Goal: Find specific page/section: Find specific page/section

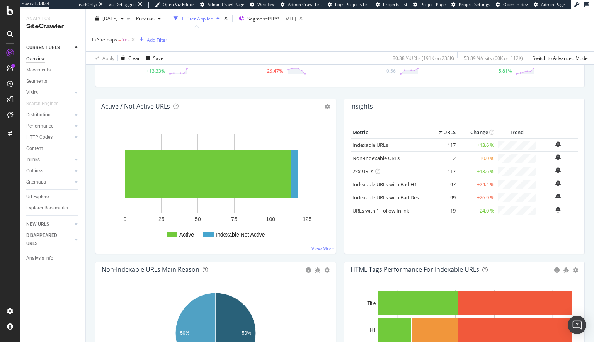
scroll to position [44, 0]
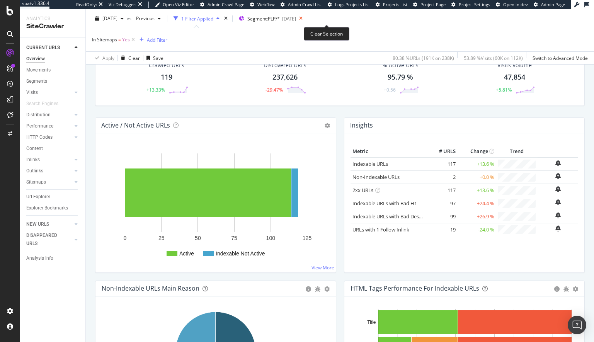
click at [306, 18] on icon at bounding box center [301, 18] width 10 height 11
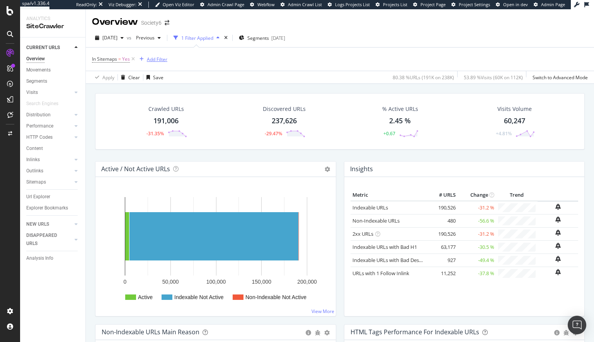
click at [141, 59] on icon "button" at bounding box center [142, 59] width 4 height 5
click at [125, 66] on div "In Sitemaps = Yes Add Filter" at bounding box center [340, 59] width 496 height 23
click at [133, 60] on icon at bounding box center [133, 59] width 7 height 8
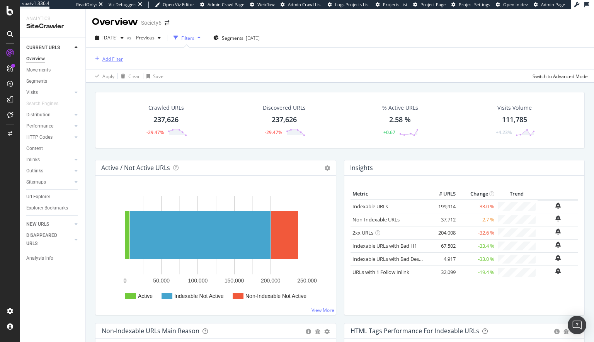
click at [109, 60] on div "Add Filter" at bounding box center [112, 59] width 20 height 7
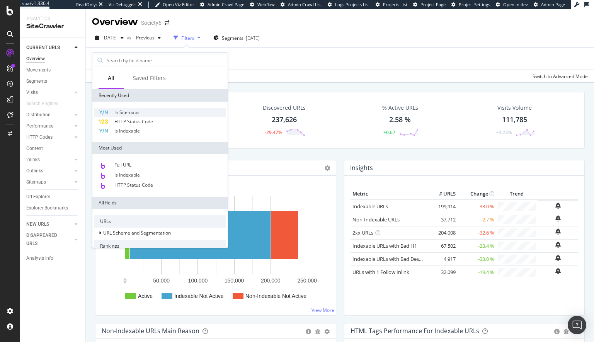
click at [131, 113] on span "In Sitemaps" at bounding box center [126, 112] width 25 height 7
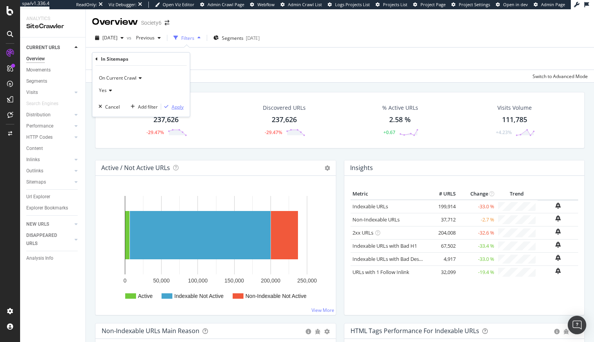
click at [179, 108] on div "Apply" at bounding box center [178, 107] width 12 height 7
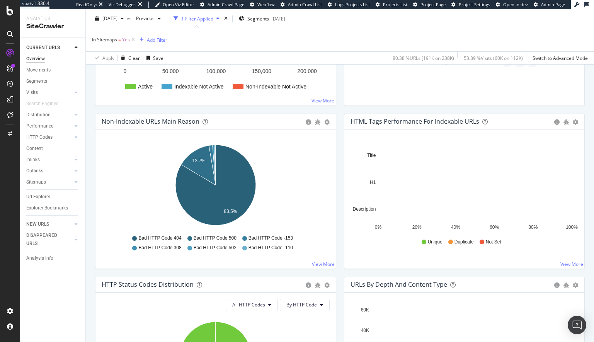
scroll to position [193, 0]
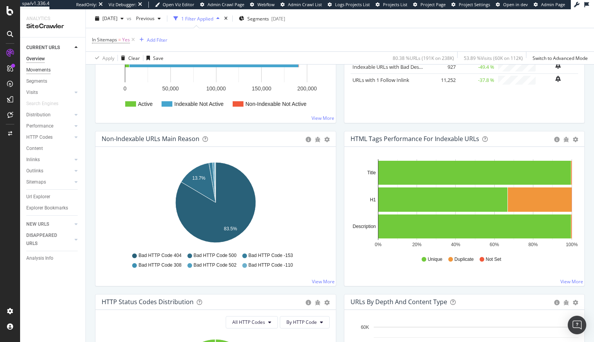
click at [37, 69] on div "Movements" at bounding box center [38, 70] width 24 height 8
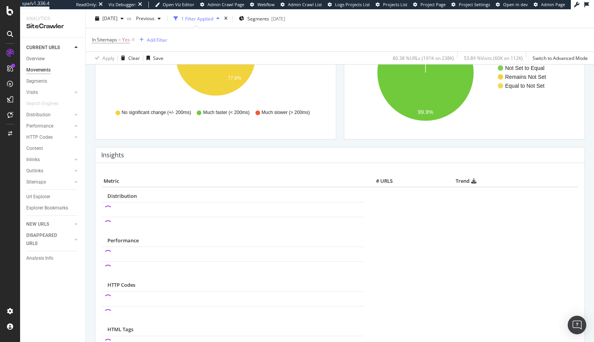
scroll to position [273, 0]
